Goal: Task Accomplishment & Management: Manage account settings

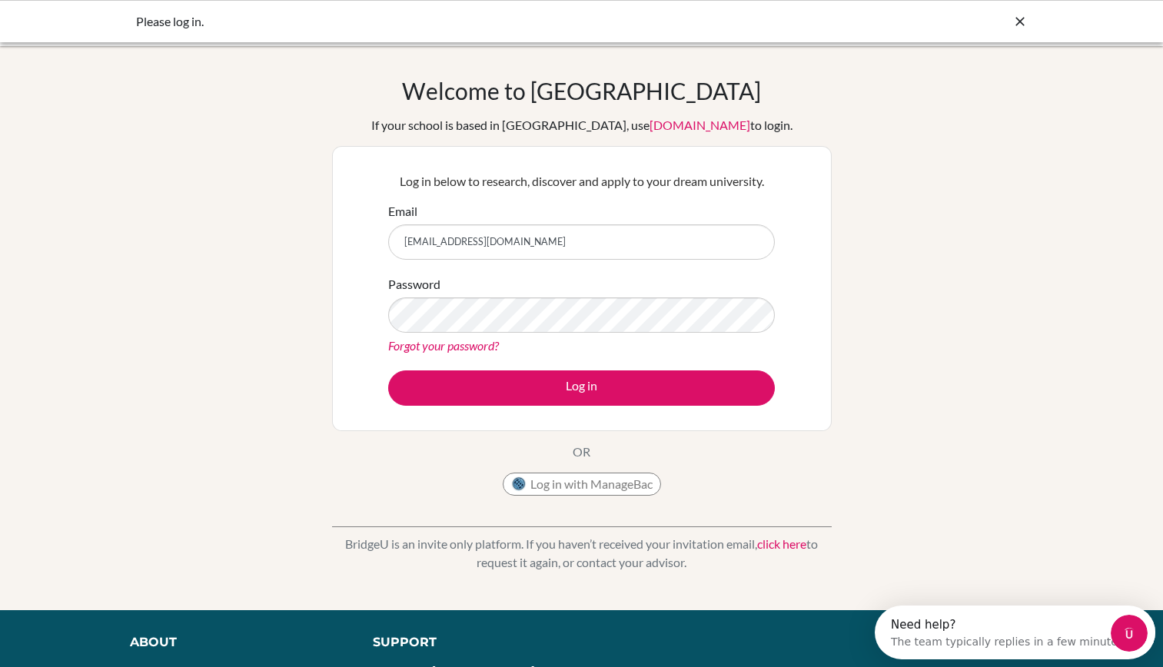
type input "[EMAIL_ADDRESS][DOMAIN_NAME]"
click at [388, 370] on button "Log in" at bounding box center [581, 387] width 387 height 35
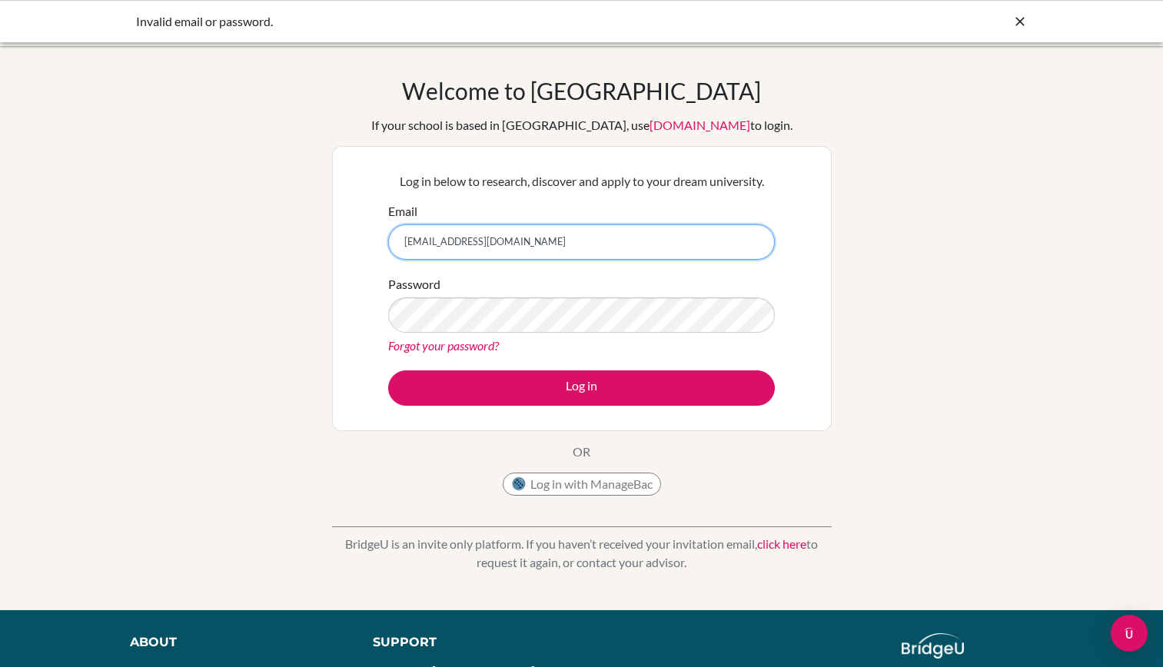
click at [616, 228] on input "[EMAIL_ADDRESS][DOMAIN_NAME]" at bounding box center [581, 241] width 387 height 35
click at [882, 205] on div "Welcome to BridgeU If your school is based in China, use app.bridge-u.com.cn to…" at bounding box center [581, 328] width 1163 height 503
click at [423, 243] on input "[EMAIL_ADDRESS][DOMAIN_NAME]" at bounding box center [581, 241] width 387 height 35
click at [419, 243] on input "[EMAIL_ADDRESS][DOMAIN_NAME]" at bounding box center [581, 241] width 387 height 35
type input "[EMAIL_ADDRESS][DOMAIN_NAME]"
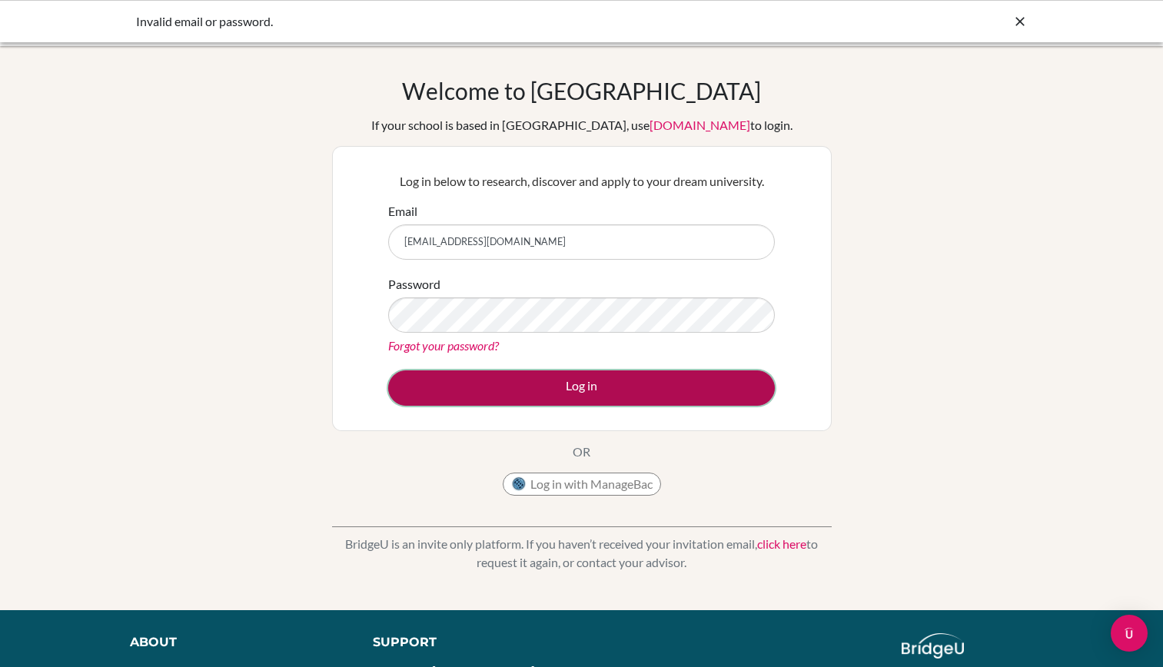
click at [718, 392] on button "Log in" at bounding box center [581, 387] width 387 height 35
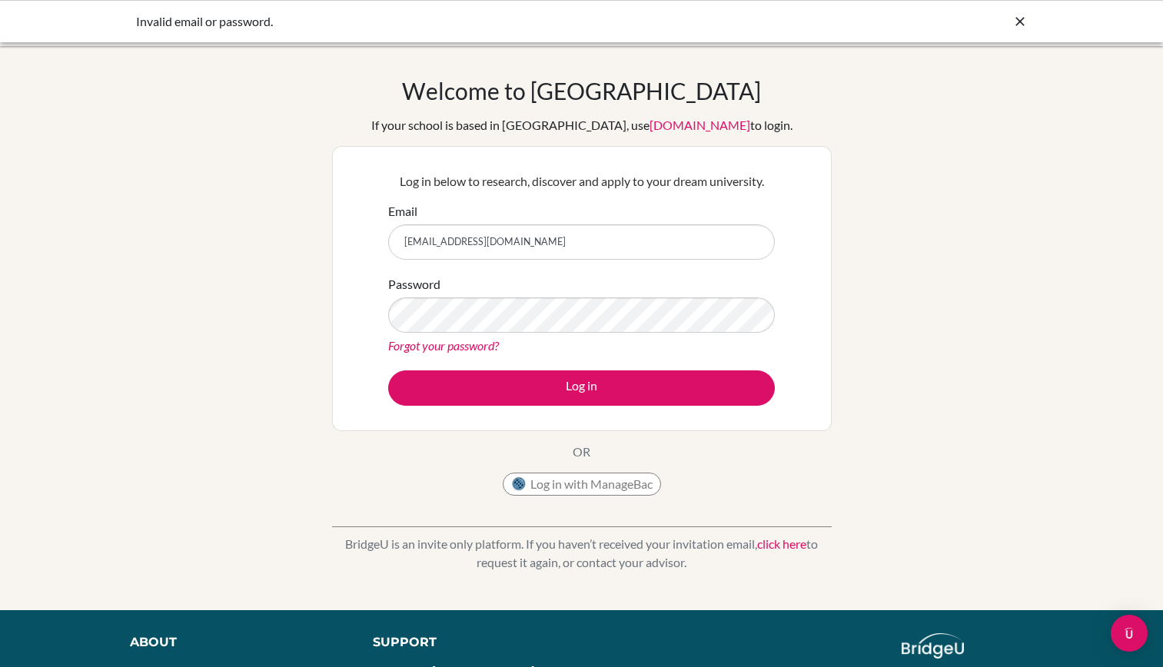
click at [464, 342] on link "Forgot your password?" at bounding box center [443, 345] width 111 height 15
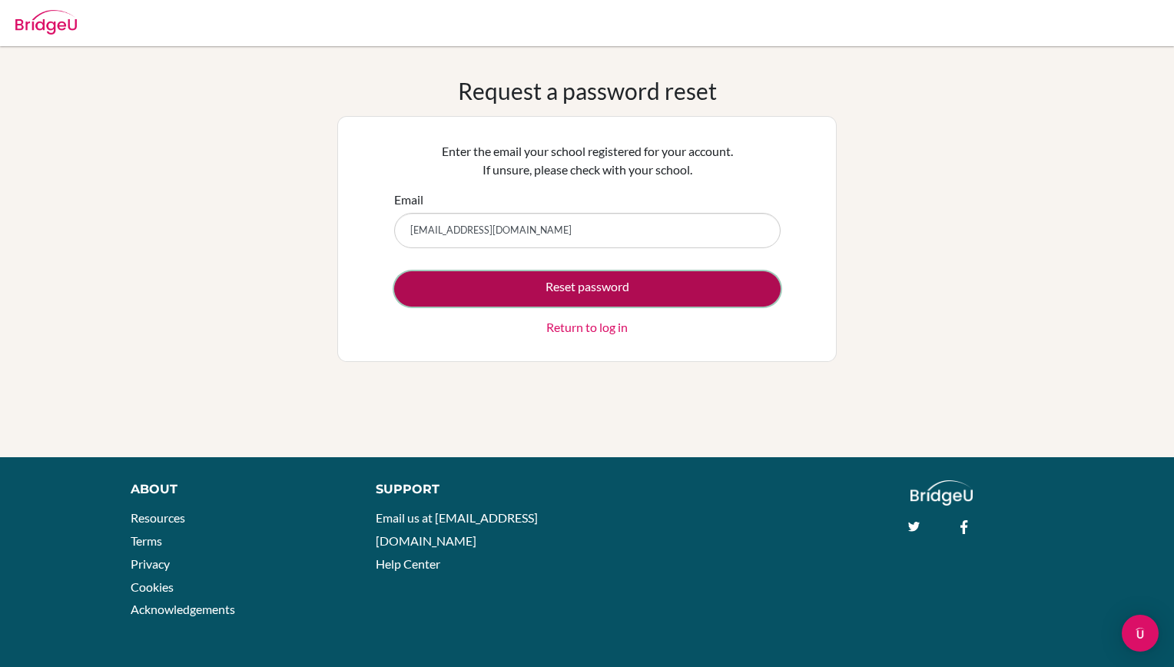
click at [439, 281] on button "Reset password" at bounding box center [587, 288] width 387 height 35
click at [626, 280] on button "Reset password" at bounding box center [587, 288] width 387 height 35
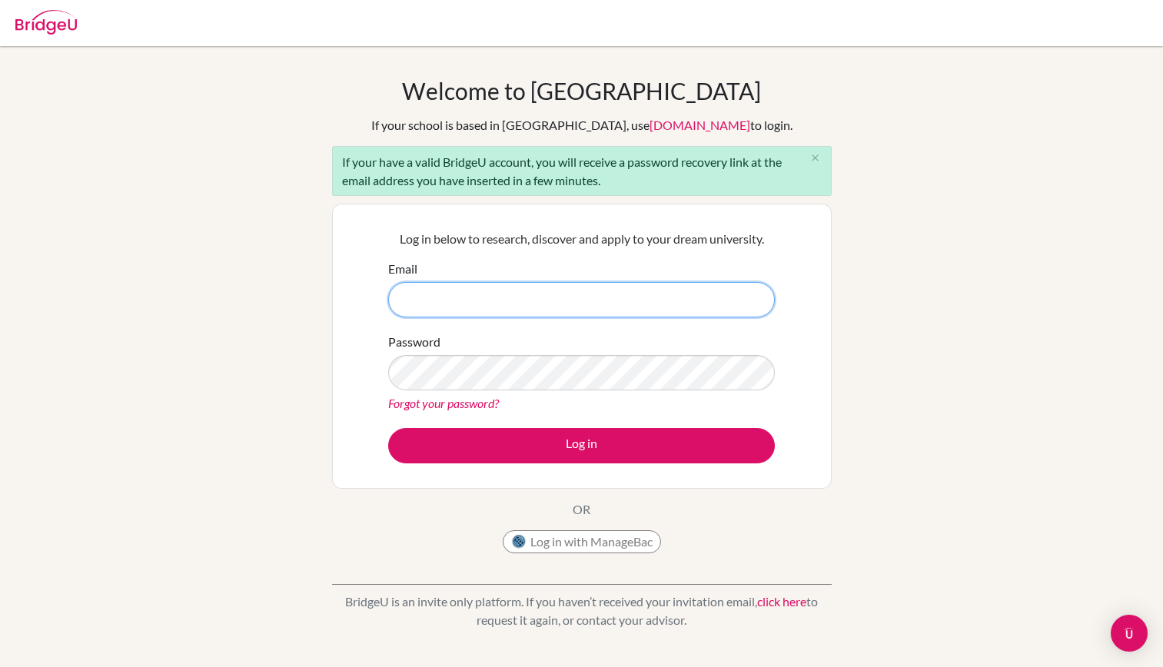
type input "[EMAIL_ADDRESS][DOMAIN_NAME]"
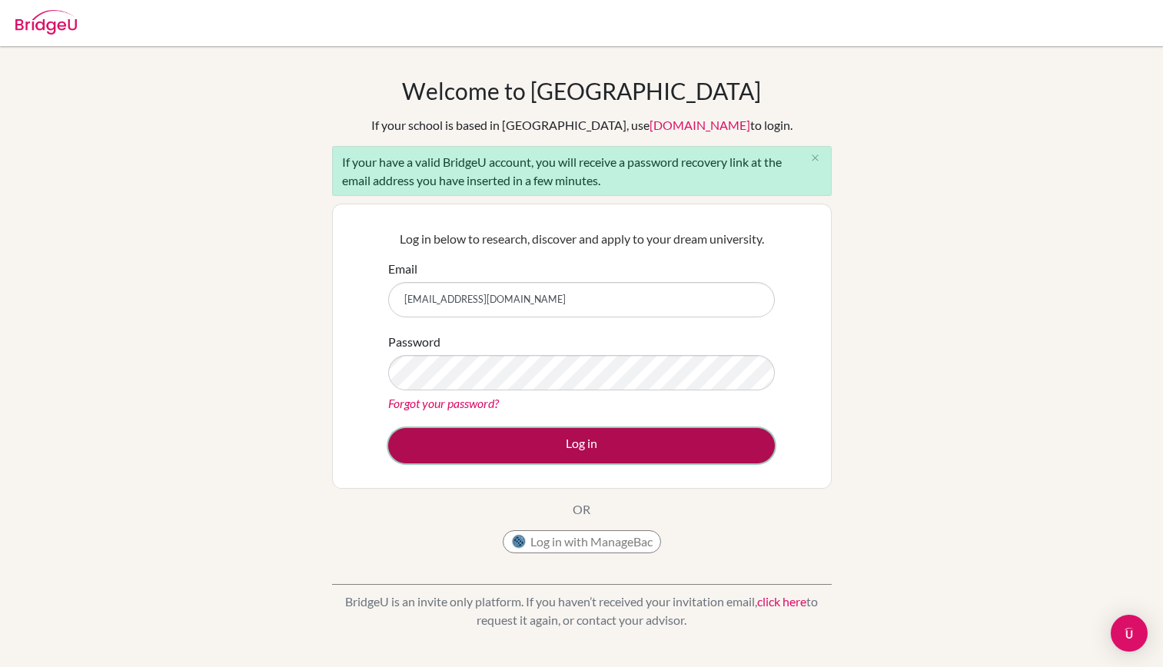
click at [706, 454] on button "Log in" at bounding box center [581, 445] width 387 height 35
